Goal: Transaction & Acquisition: Obtain resource

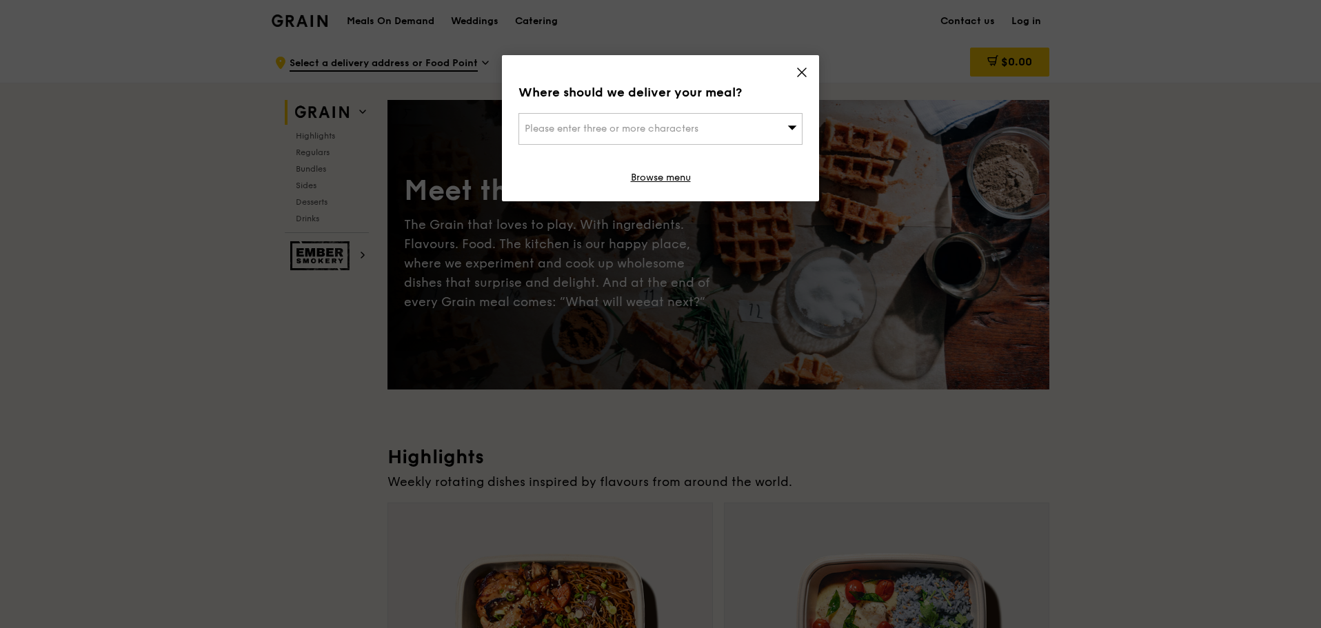
click at [801, 72] on icon at bounding box center [802, 72] width 8 height 8
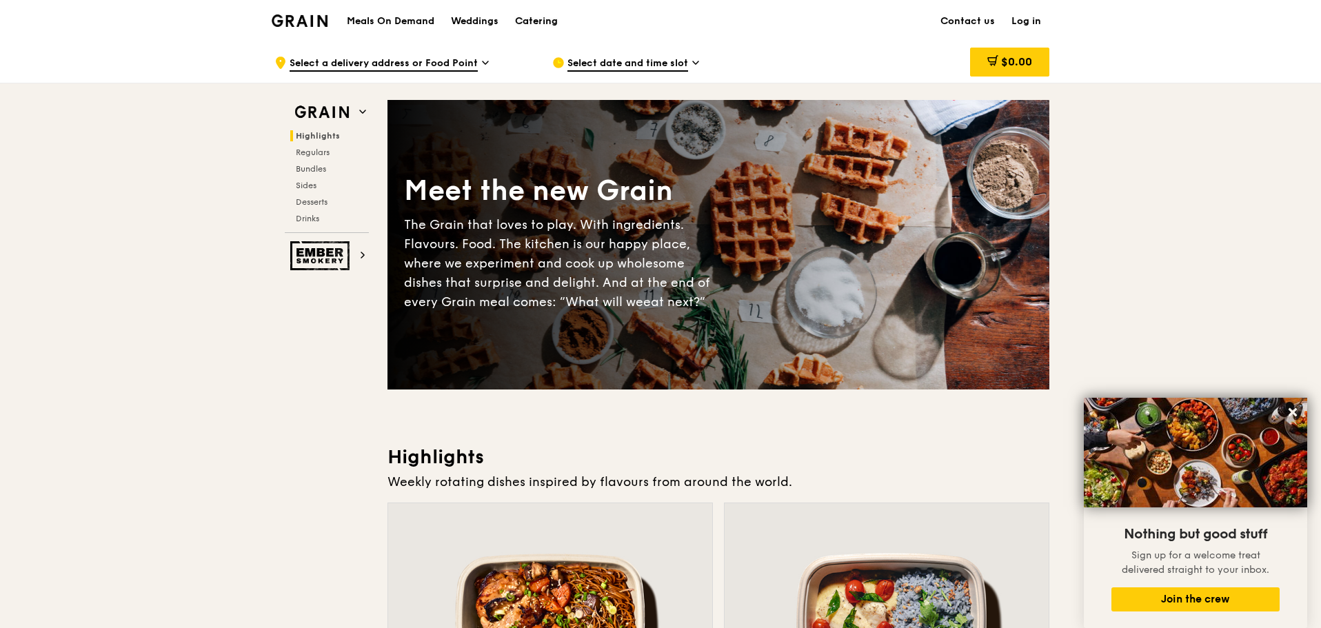
click at [533, 20] on div "Catering" at bounding box center [536, 21] width 43 height 41
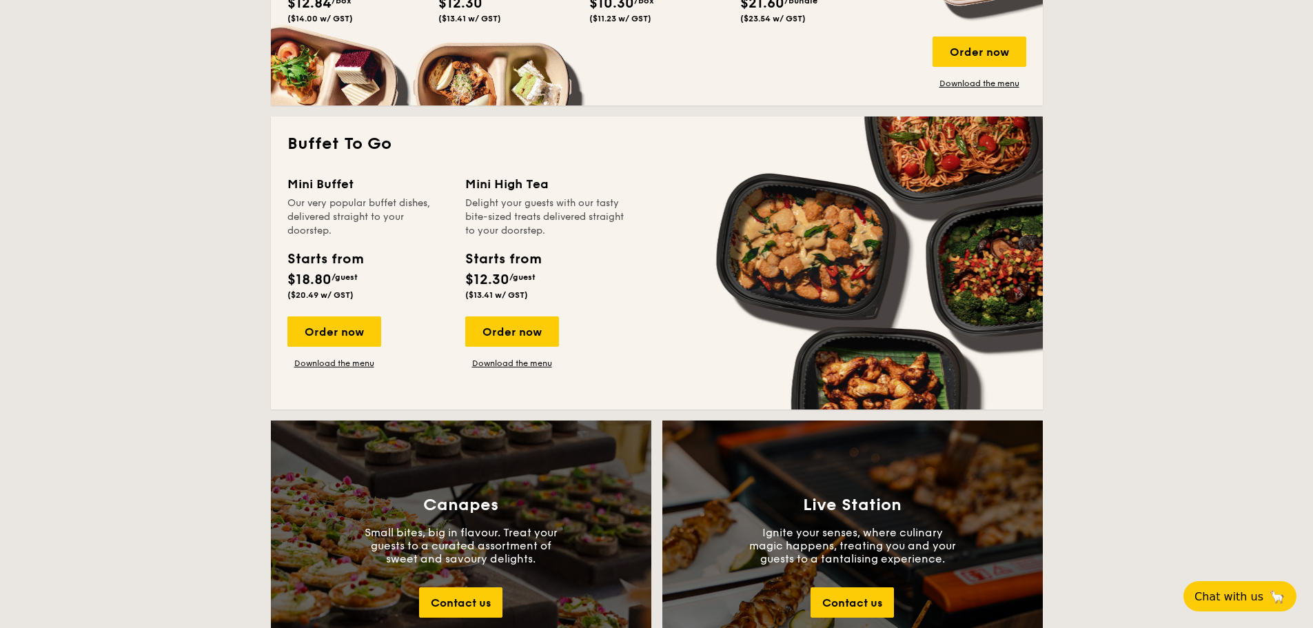
scroll to position [1103, 0]
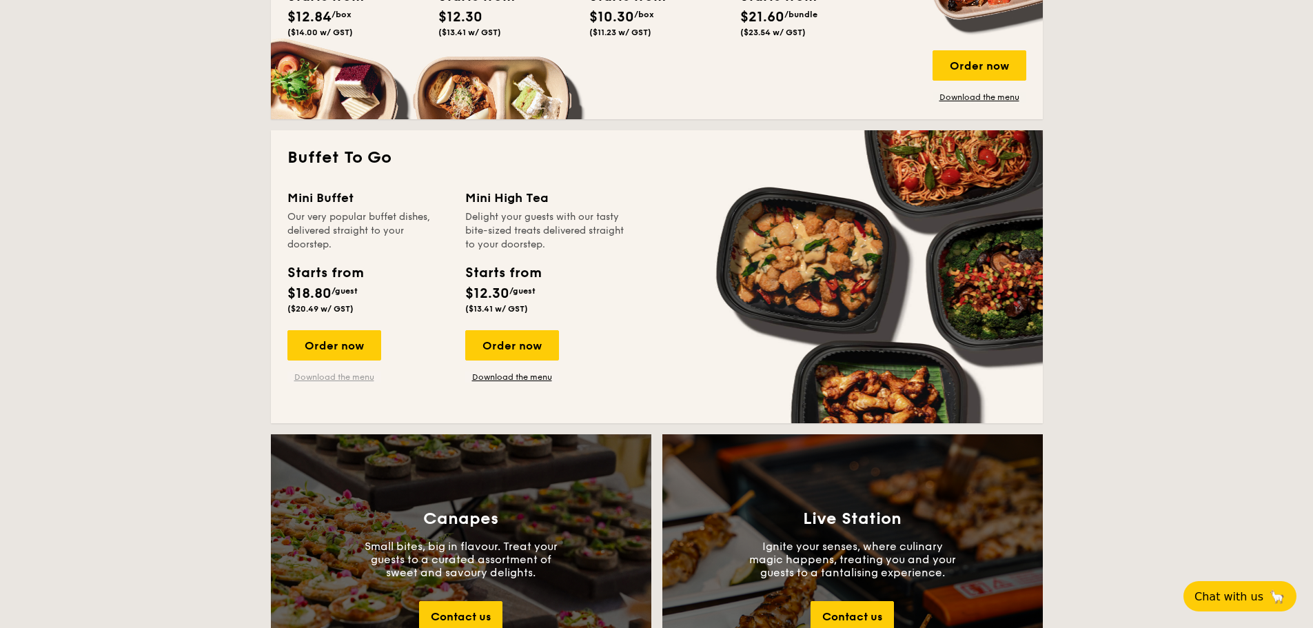
click at [346, 377] on link "Download the menu" at bounding box center [335, 377] width 94 height 11
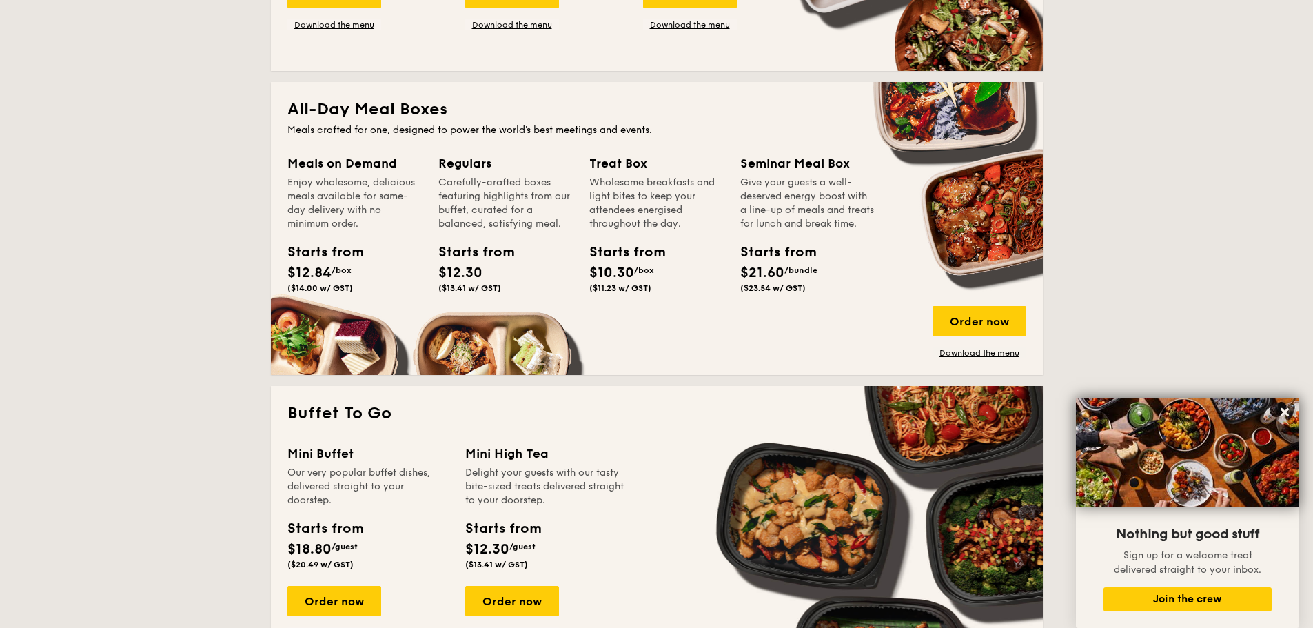
scroll to position [965, 0]
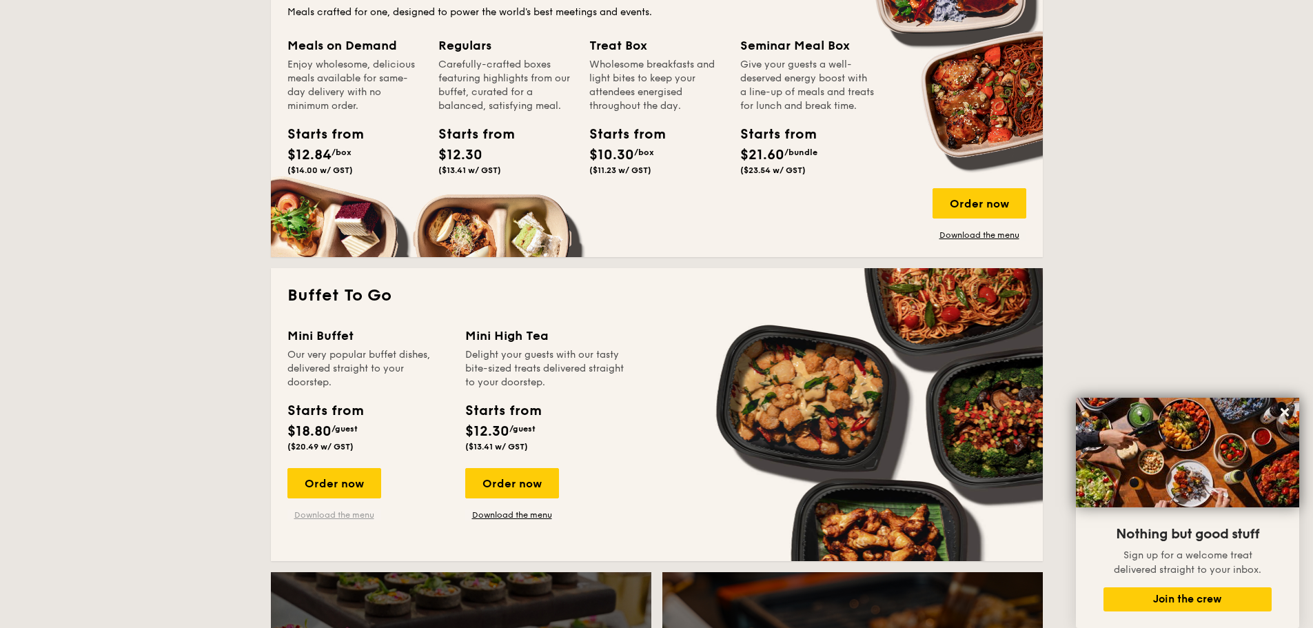
click at [349, 514] on link "Download the menu" at bounding box center [335, 515] width 94 height 11
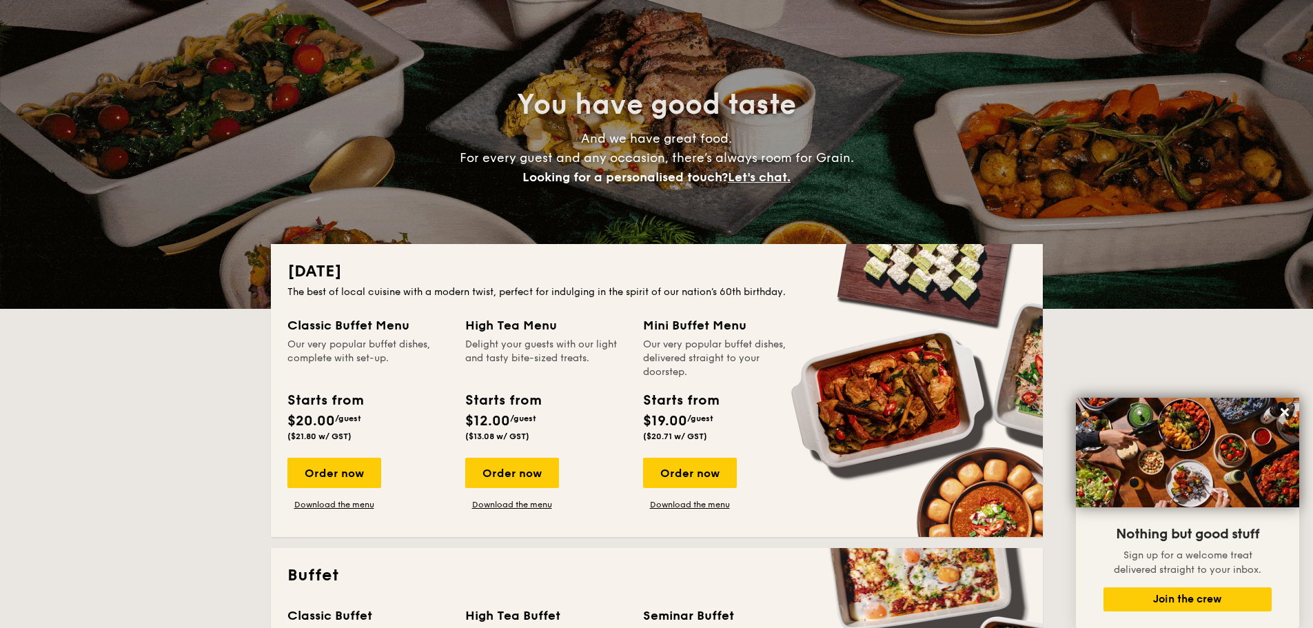
scroll to position [0, 0]
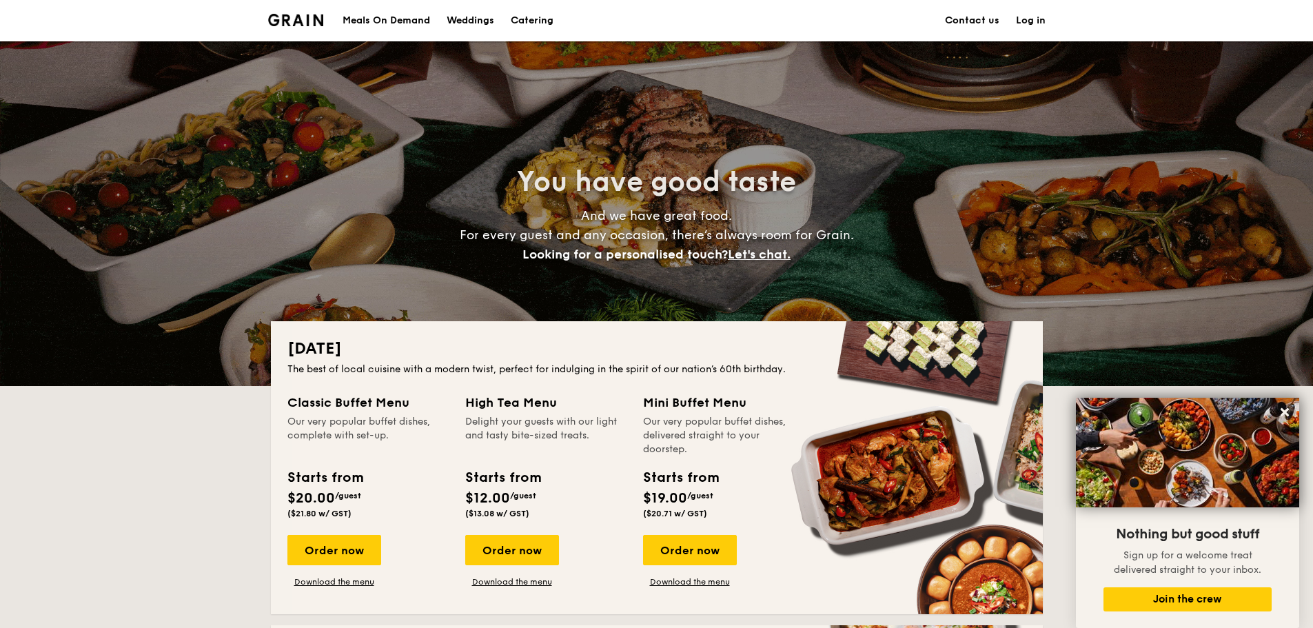
click at [406, 5] on div "Meals On Demand" at bounding box center [387, 20] width 88 height 41
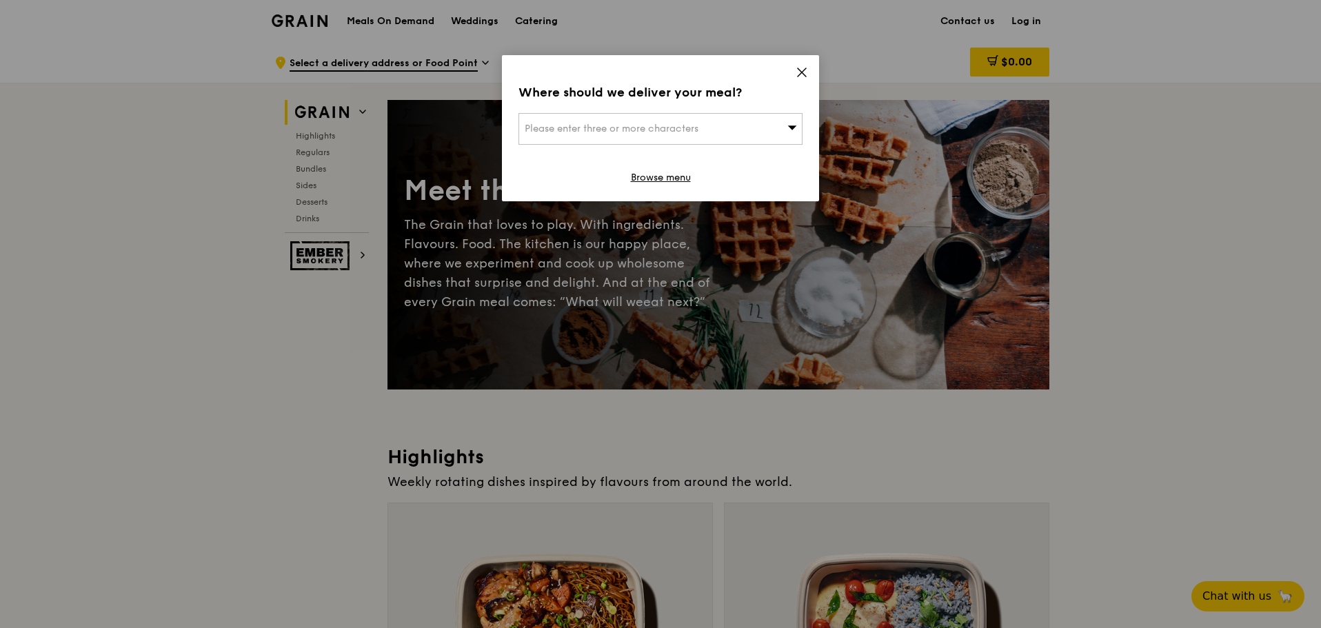
click at [803, 72] on icon at bounding box center [802, 72] width 12 height 12
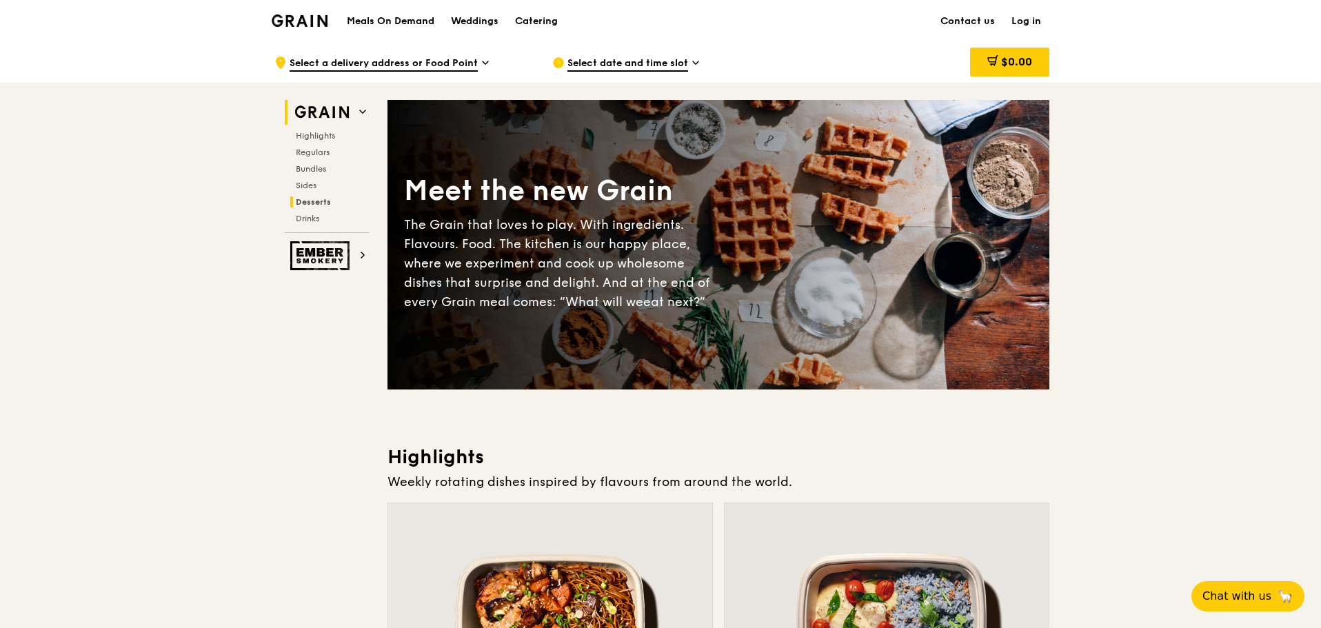
click at [311, 197] on span "Desserts" at bounding box center [313, 202] width 35 height 10
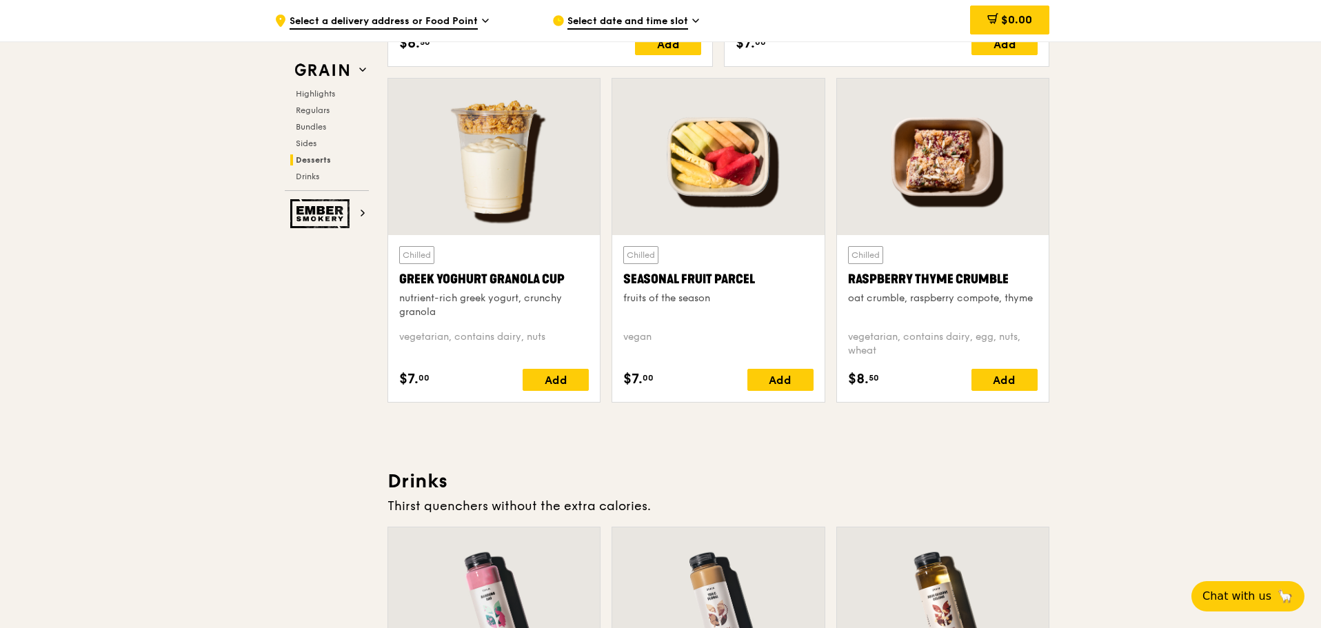
scroll to position [4331, 0]
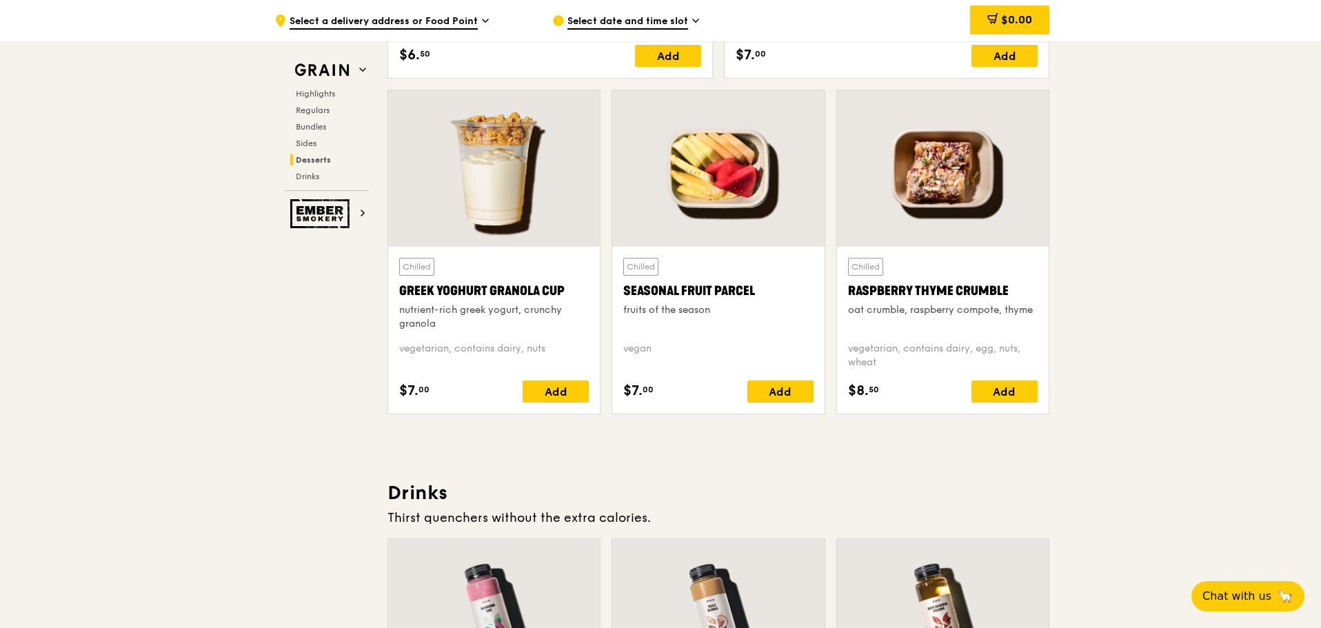
click at [466, 190] on div at bounding box center [494, 168] width 212 height 157
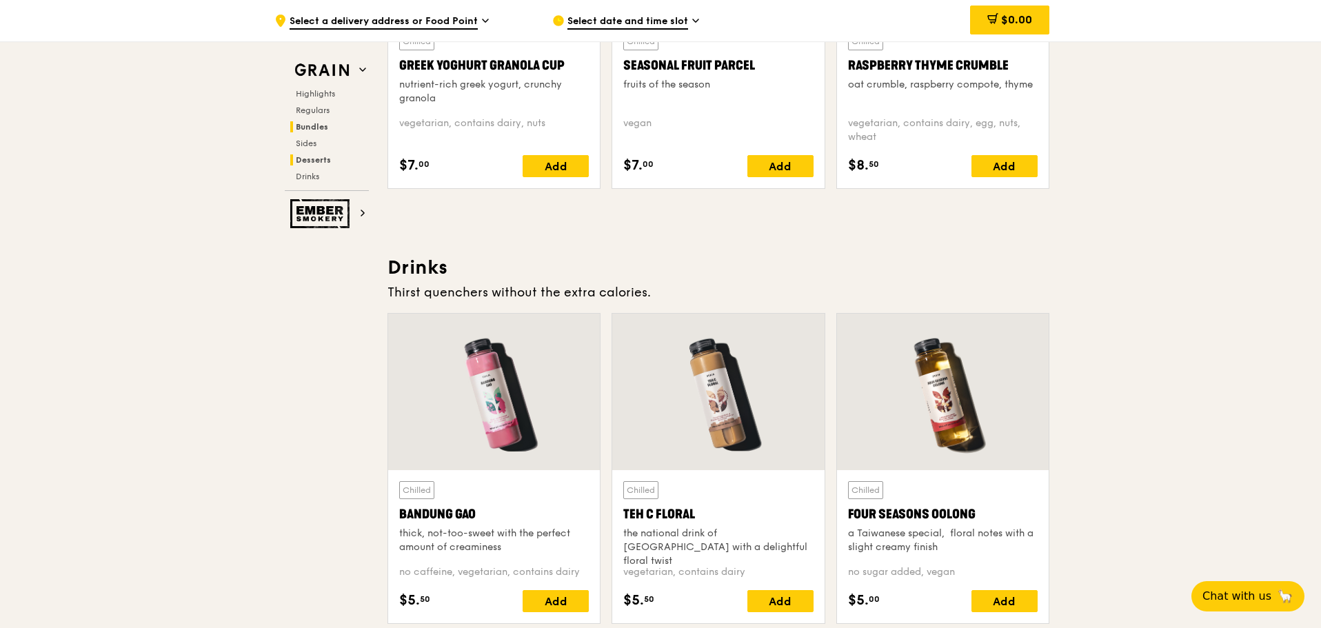
click at [315, 132] on h2 "Bundles" at bounding box center [329, 126] width 79 height 11
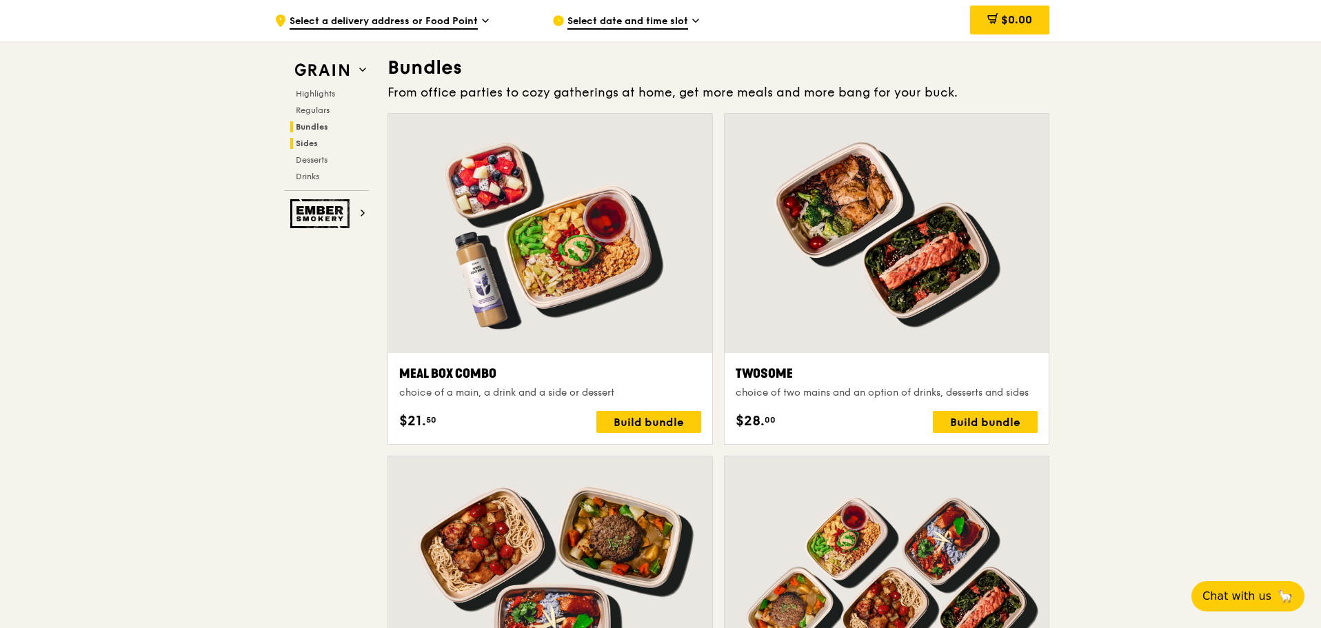
click at [314, 143] on span "Sides" at bounding box center [307, 144] width 22 height 10
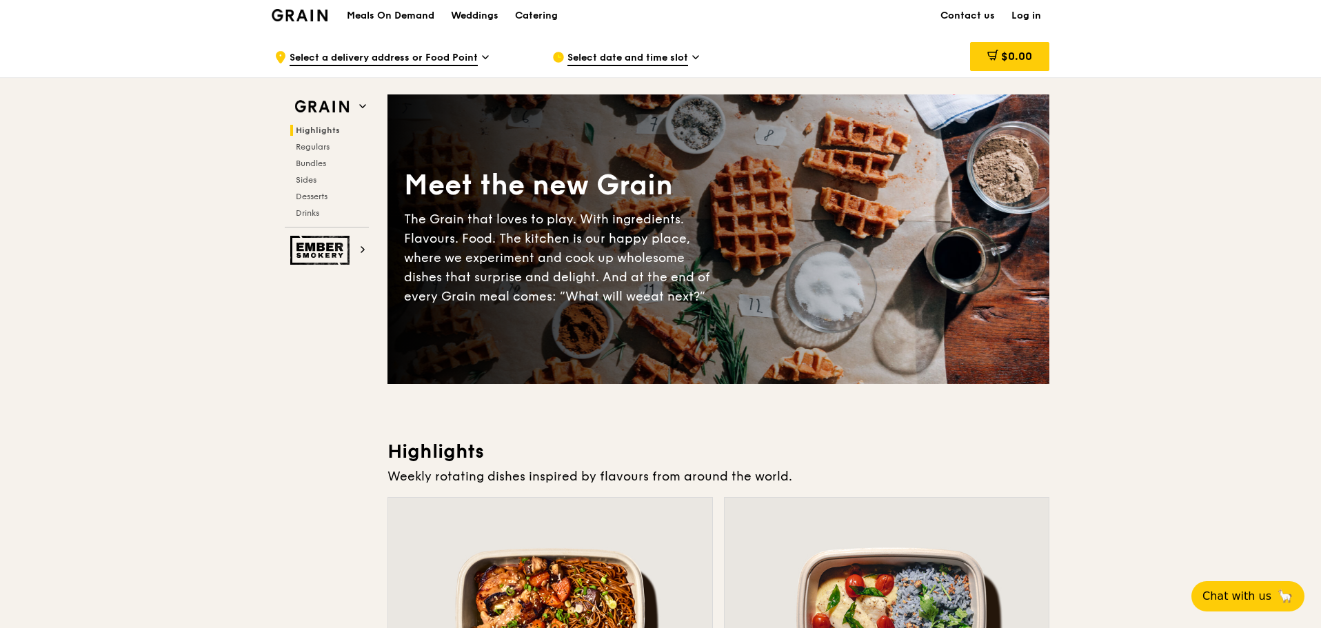
scroll to position [0, 0]
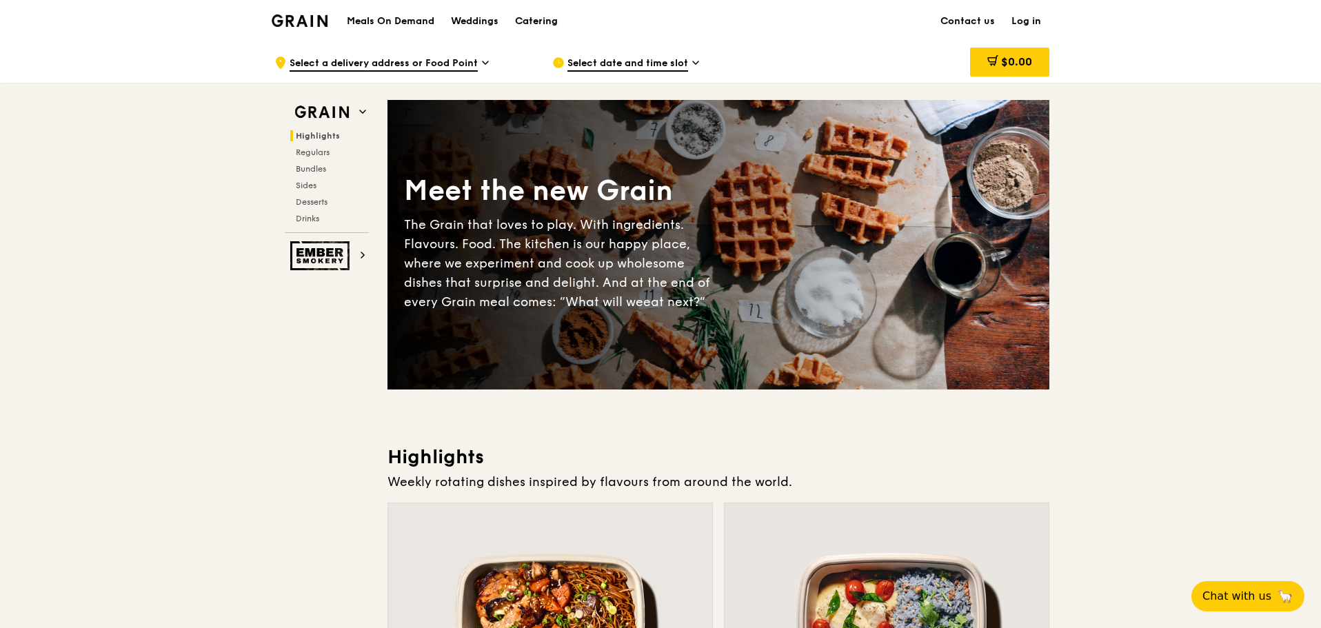
click at [541, 22] on div "Catering" at bounding box center [536, 21] width 43 height 41
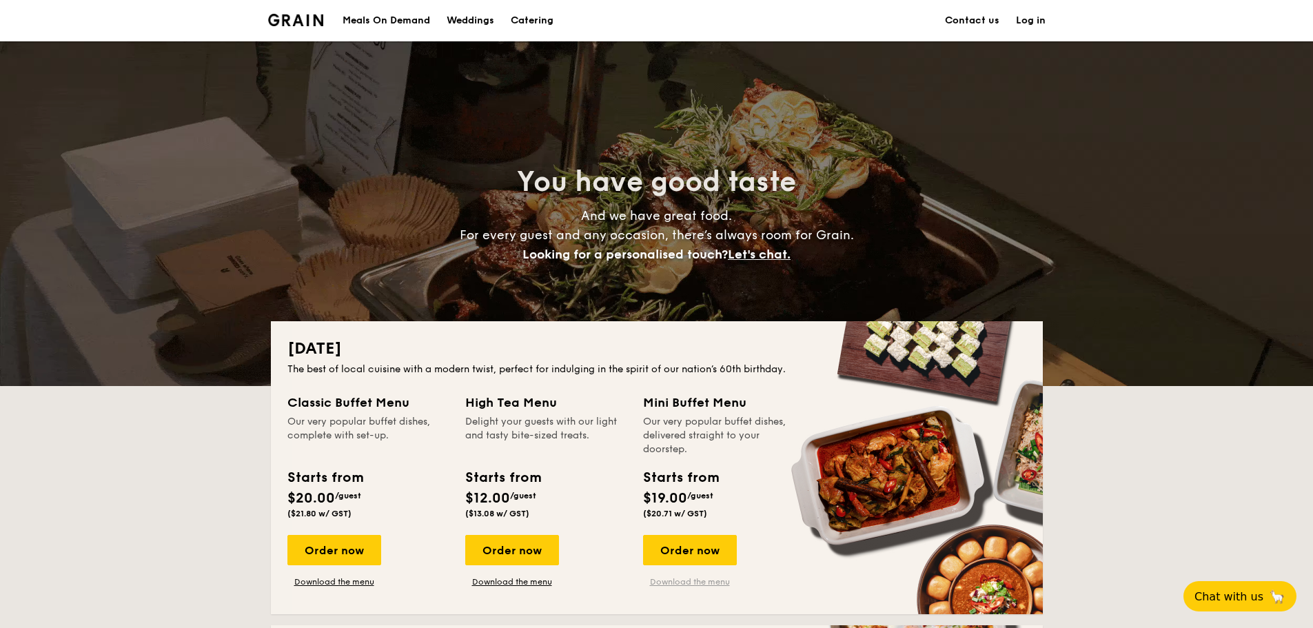
click at [701, 581] on link "Download the menu" at bounding box center [690, 581] width 94 height 11
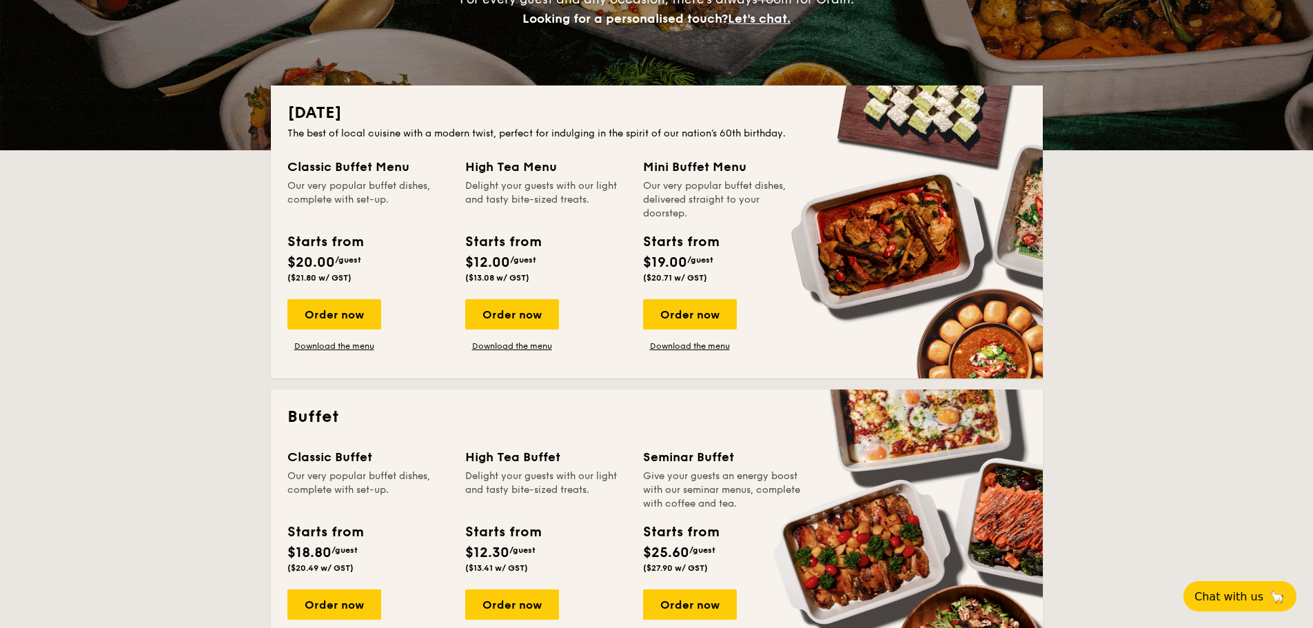
scroll to position [276, 0]
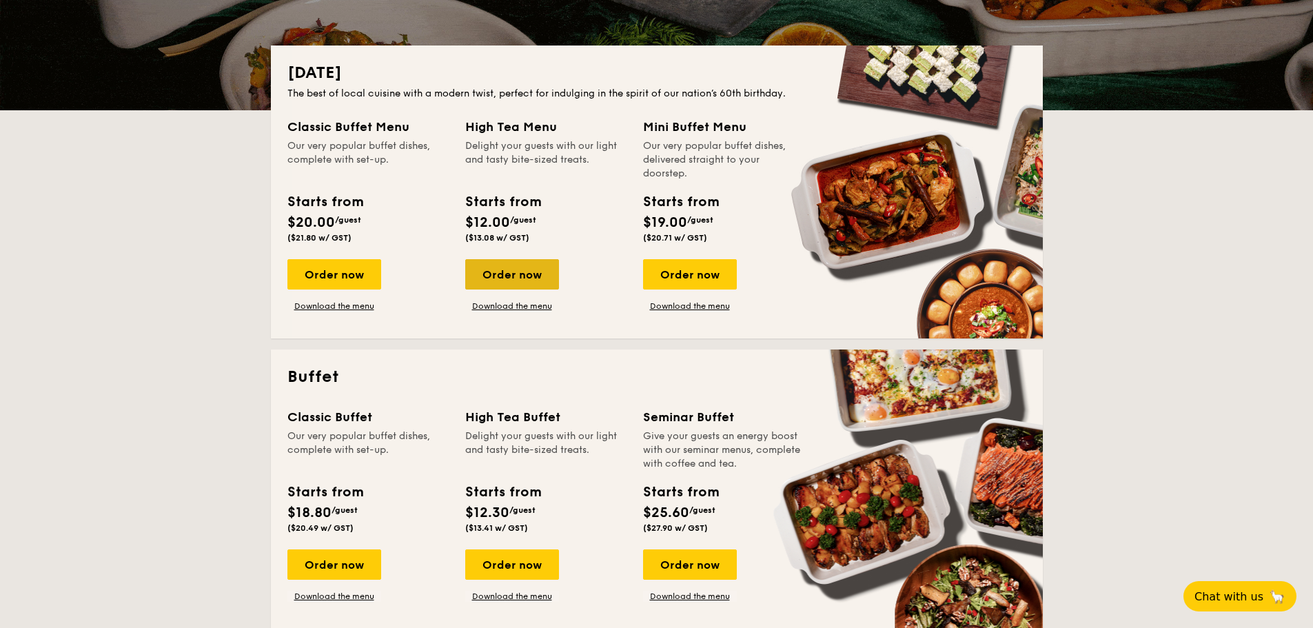
click at [522, 275] on div "Order now" at bounding box center [512, 274] width 94 height 30
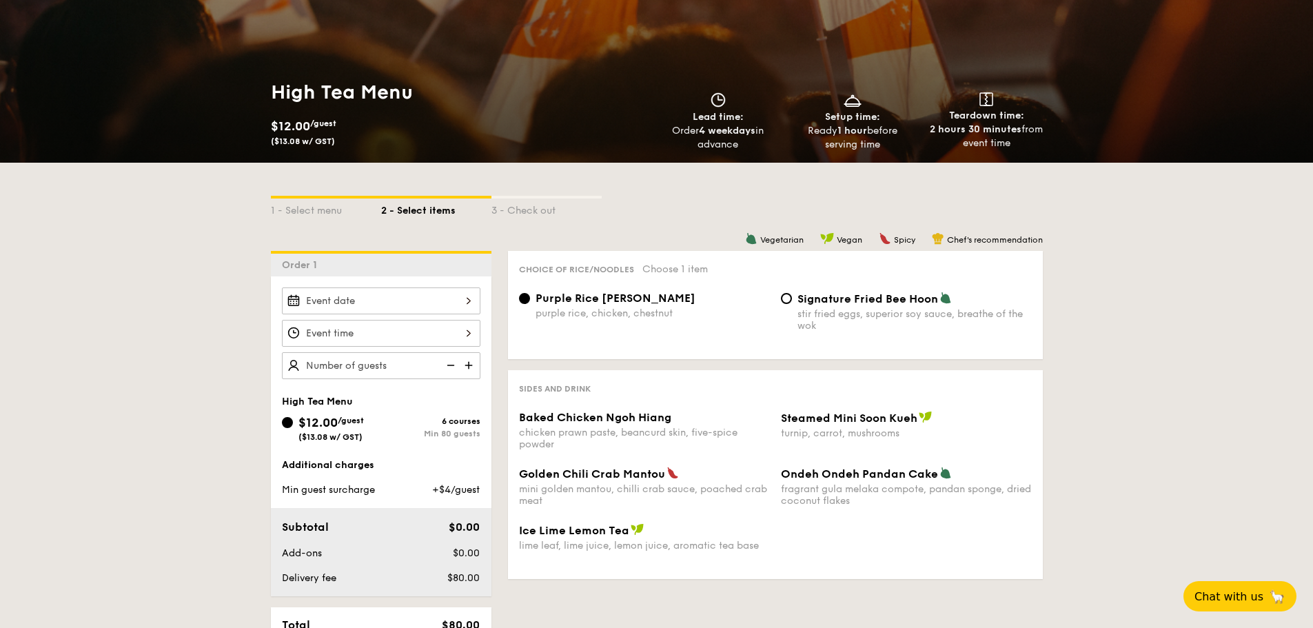
scroll to position [414, 0]
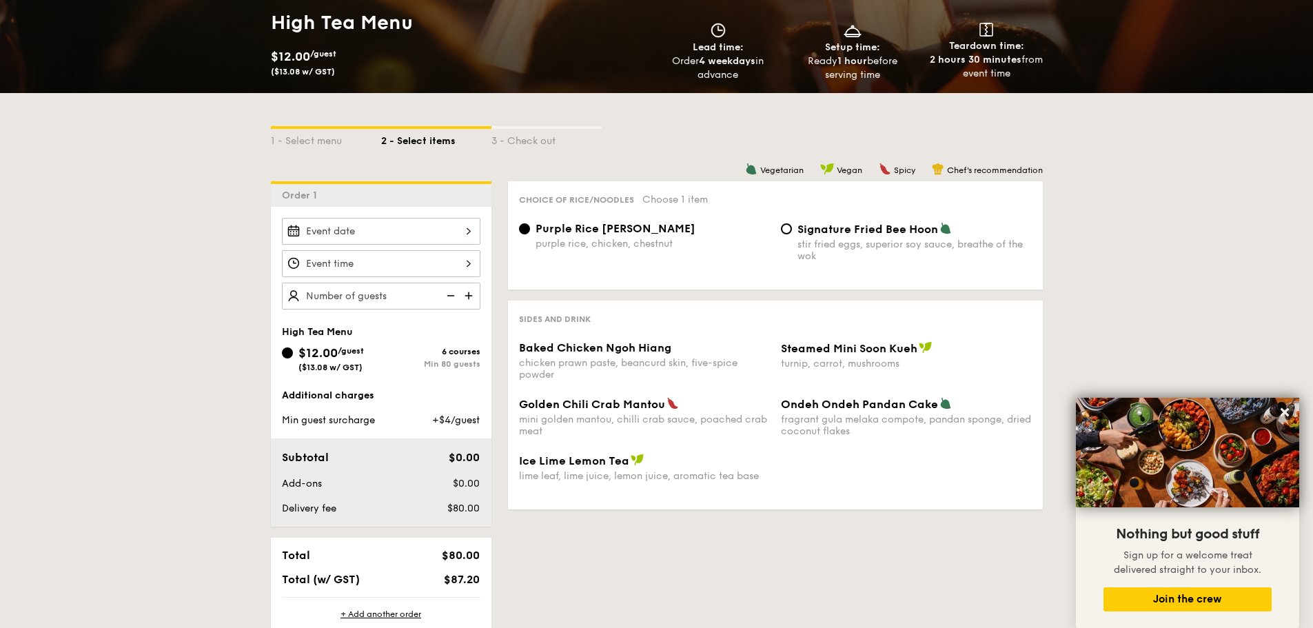
scroll to position [207, 0]
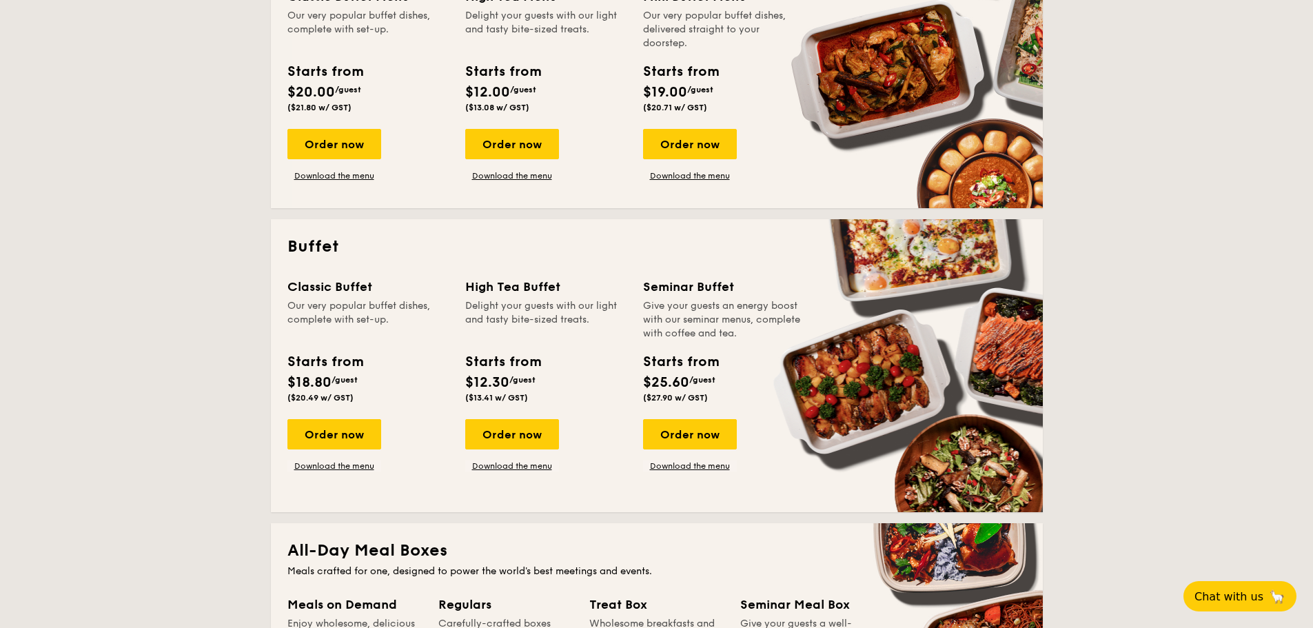
scroll to position [414, 0]
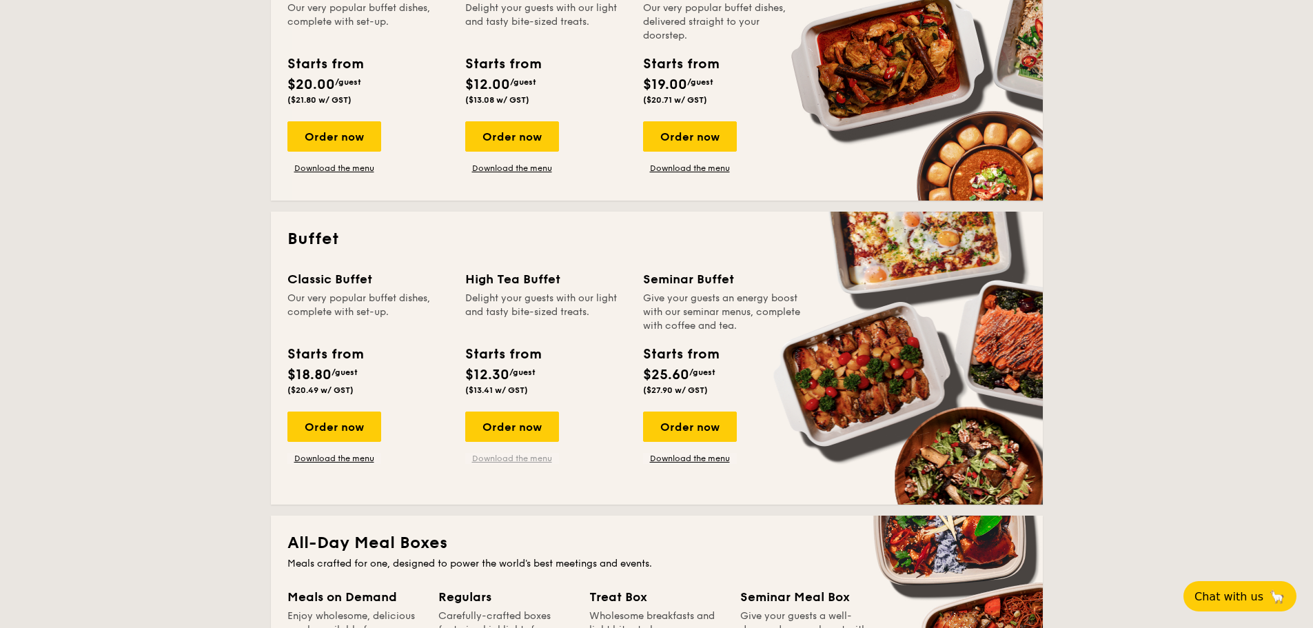
click at [514, 461] on link "Download the menu" at bounding box center [512, 458] width 94 height 11
click at [680, 462] on link "Download the menu" at bounding box center [690, 458] width 94 height 11
